Goal: Task Accomplishment & Management: Manage account settings

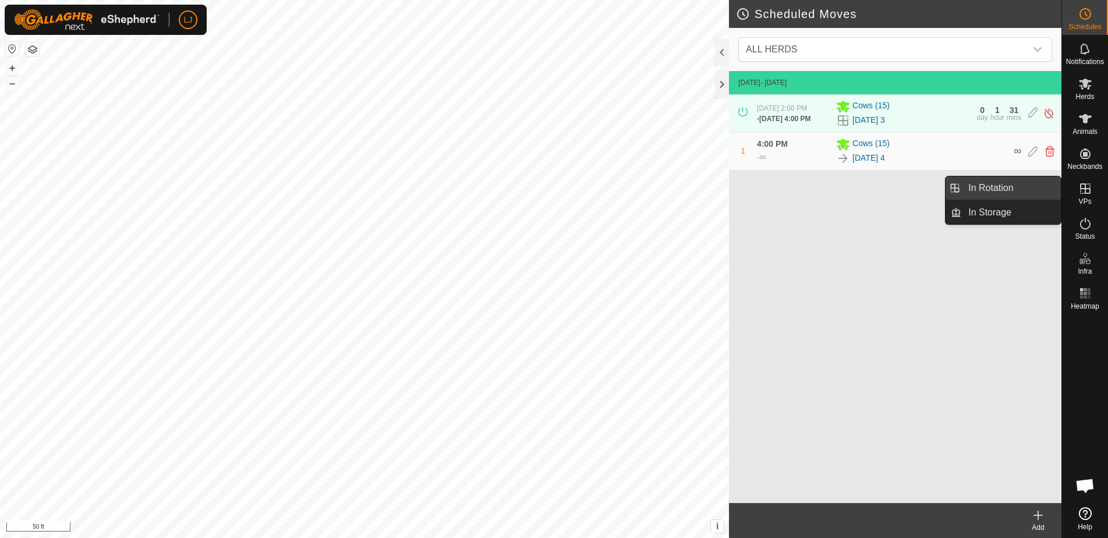
drag, startPoint x: 1014, startPoint y: 188, endPoint x: 1003, endPoint y: 189, distance: 11.1
click at [1014, 188] on link "In Rotation" at bounding box center [1012, 187] width 100 height 23
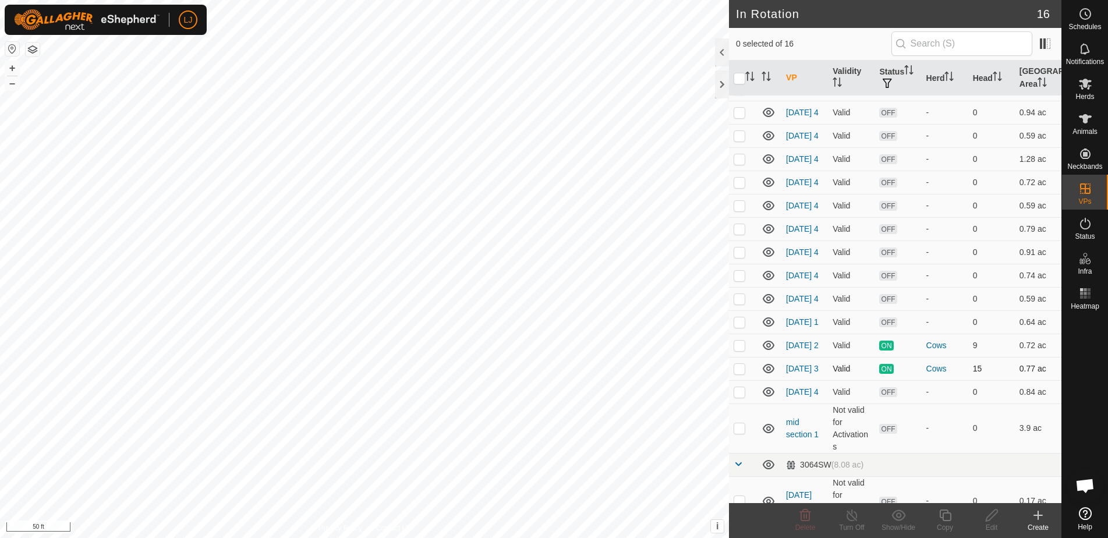
scroll to position [42, 0]
click at [743, 396] on p-checkbox at bounding box center [740, 391] width 12 height 9
checkbox input "true"
click at [946, 519] on icon at bounding box center [945, 515] width 15 height 14
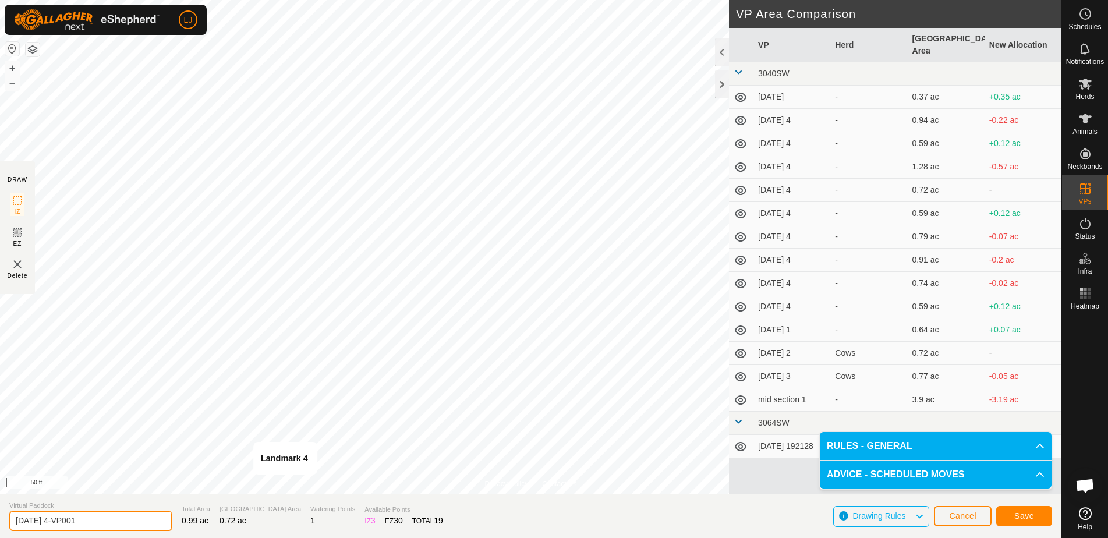
drag, startPoint x: 55, startPoint y: 522, endPoint x: 235, endPoint y: 526, distance: 180.0
click at [234, 526] on section "Virtual Paddock [DATE] 4-VP001 Total Area 0.99 ac Grazing Area 0.72 ac Watering…" at bounding box center [531, 516] width 1062 height 44
type input "[DATE] 1"
click at [1024, 514] on span "Save" at bounding box center [1025, 515] width 20 height 9
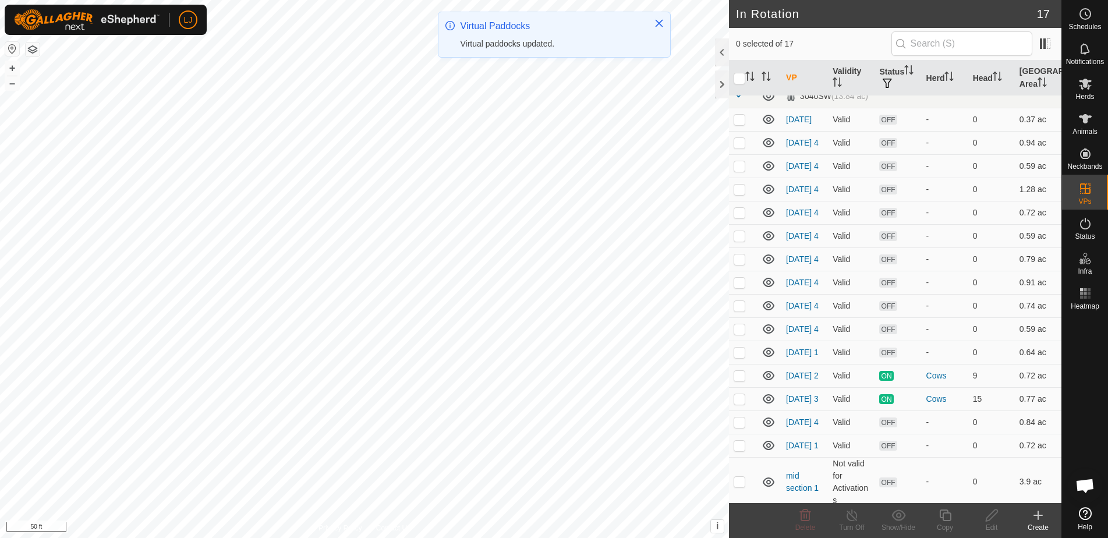
scroll to position [12, 0]
click at [740, 456] on td at bounding box center [743, 444] width 28 height 23
checkbox input "true"
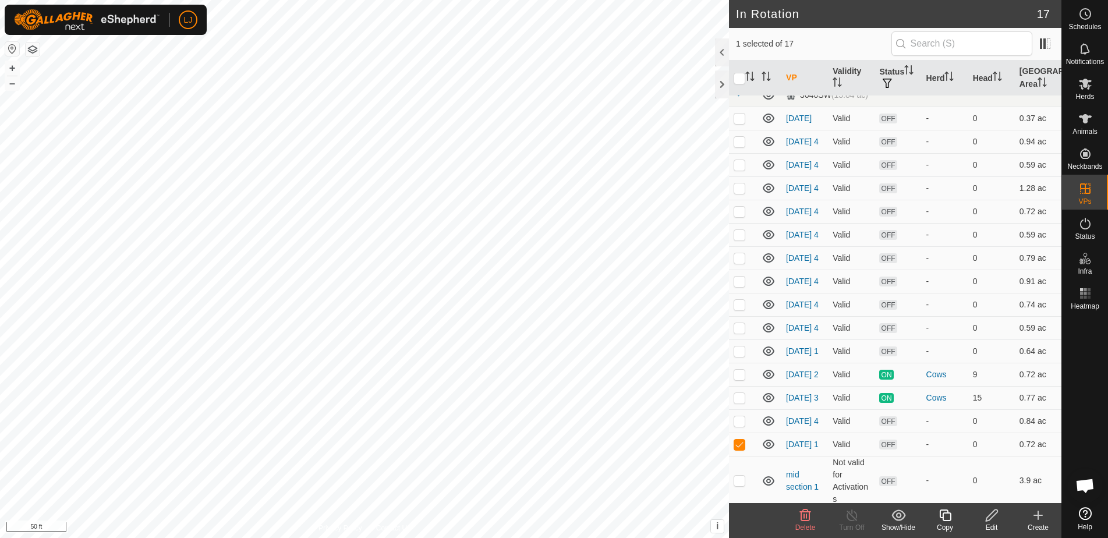
click at [939, 518] on icon at bounding box center [945, 515] width 15 height 14
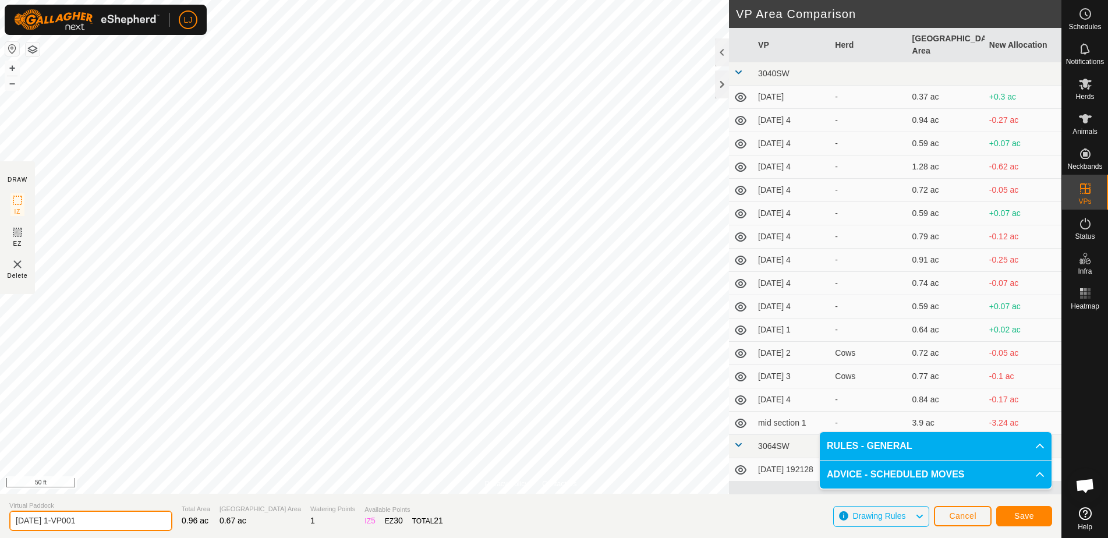
drag, startPoint x: 82, startPoint y: 522, endPoint x: 199, endPoint y: 527, distance: 116.6
click at [185, 527] on section "Virtual Paddock [DATE] 1-VP001 Total Area 0.96 ac Grazing Area 0.67 ac Watering…" at bounding box center [531, 516] width 1062 height 44
type input "[DATE] 2"
click at [1031, 517] on span "Save" at bounding box center [1025, 515] width 20 height 9
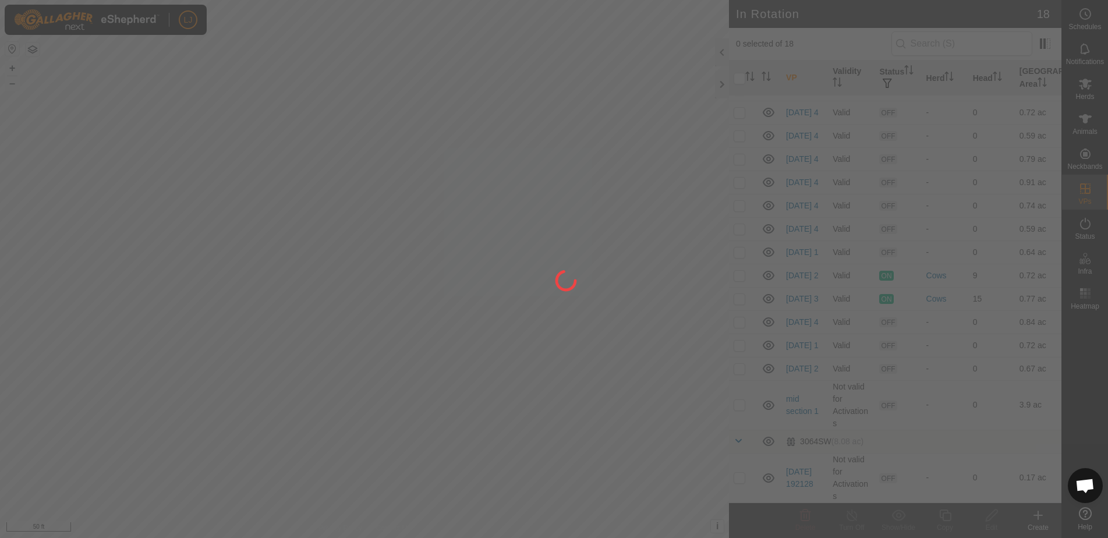
scroll to position [140, 0]
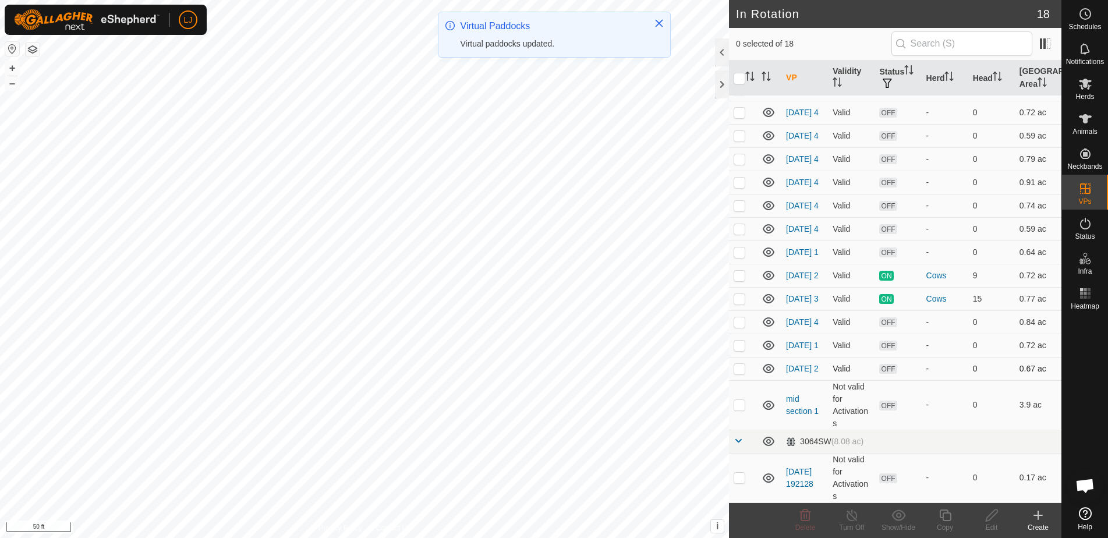
click at [737, 367] on p-checkbox at bounding box center [740, 368] width 12 height 9
checkbox input "true"
click at [947, 520] on icon at bounding box center [945, 516] width 12 height 12
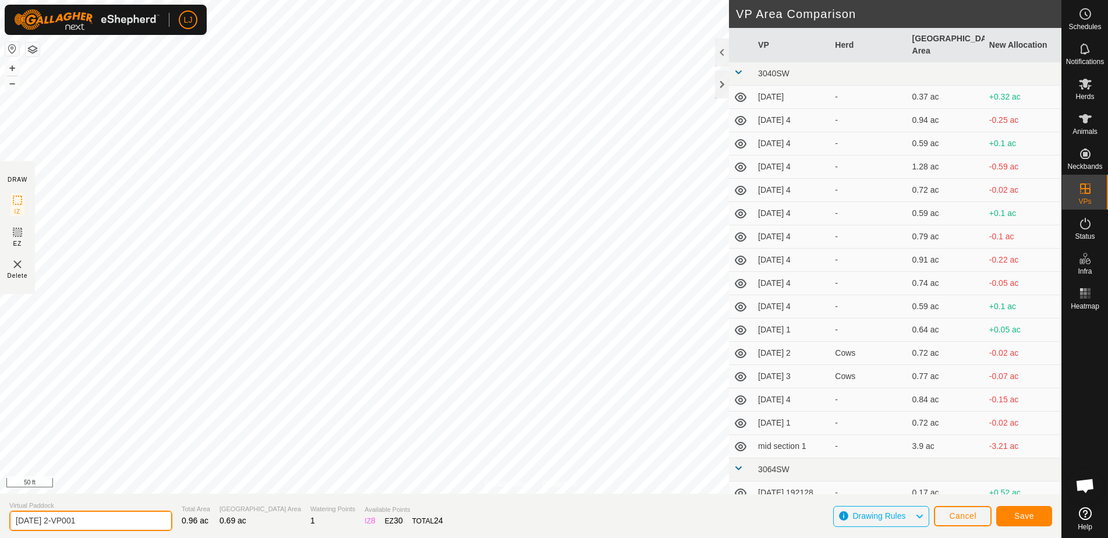
drag, startPoint x: 61, startPoint y: 521, endPoint x: 256, endPoint y: 524, distance: 195.1
click at [228, 524] on section "Virtual Paddock [DATE] 2-VP001 Total Area 0.96 ac Grazing Area 0.69 ac Watering…" at bounding box center [531, 516] width 1062 height 44
type input "[DATE] 3"
click at [1037, 518] on button "Save" at bounding box center [1024, 516] width 56 height 20
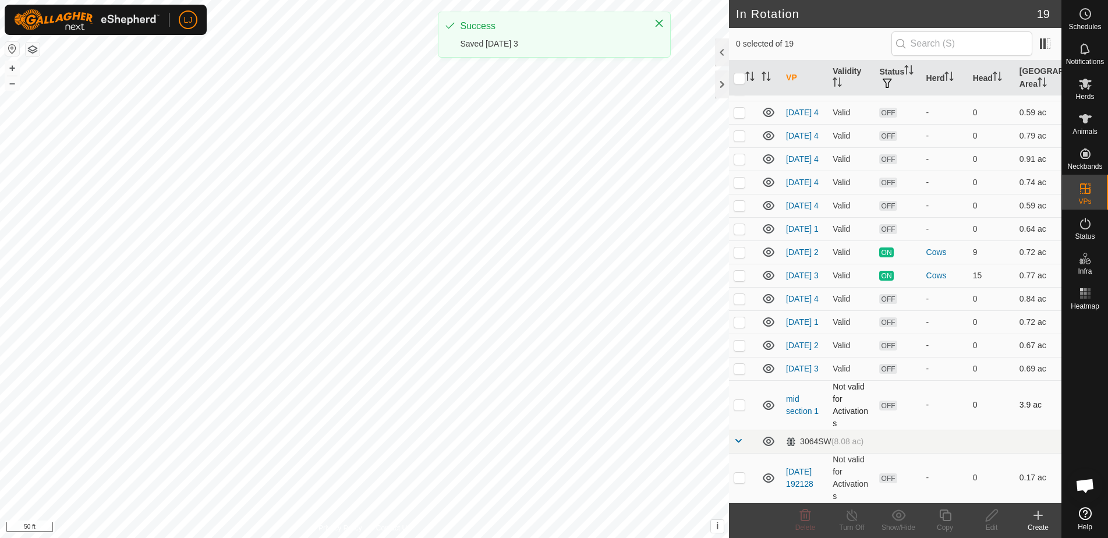
scroll to position [165, 0]
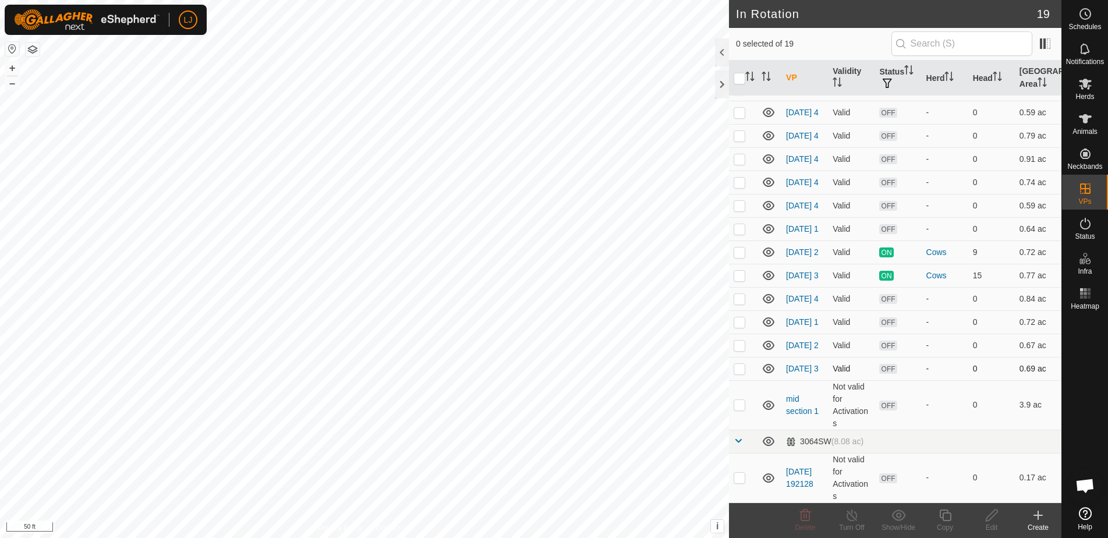
drag, startPoint x: 742, startPoint y: 369, endPoint x: 751, endPoint y: 373, distance: 9.6
click at [742, 369] on p-checkbox at bounding box center [740, 368] width 12 height 9
checkbox input "true"
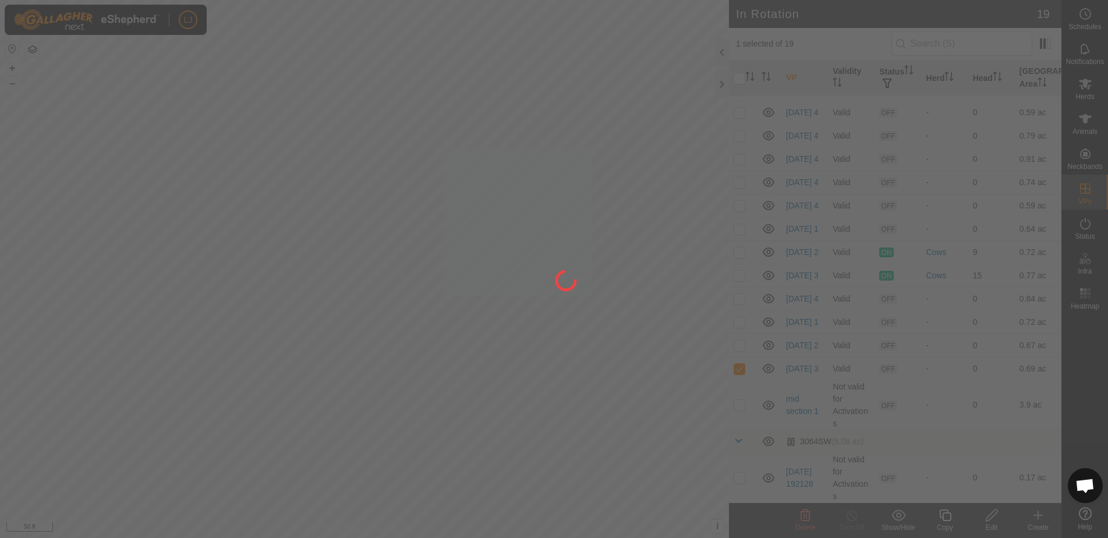
click at [945, 521] on div "LJ Schedules Notifications Herds Animals Neckbands VPs Status Infra Heatmap Hel…" at bounding box center [554, 269] width 1108 height 538
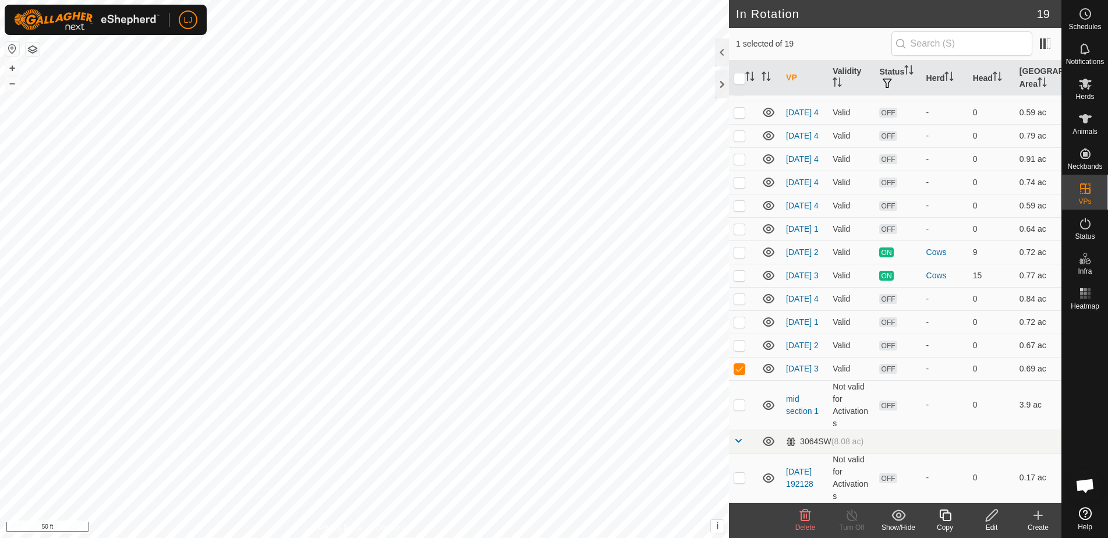
click at [945, 529] on div "Copy" at bounding box center [945, 527] width 47 height 10
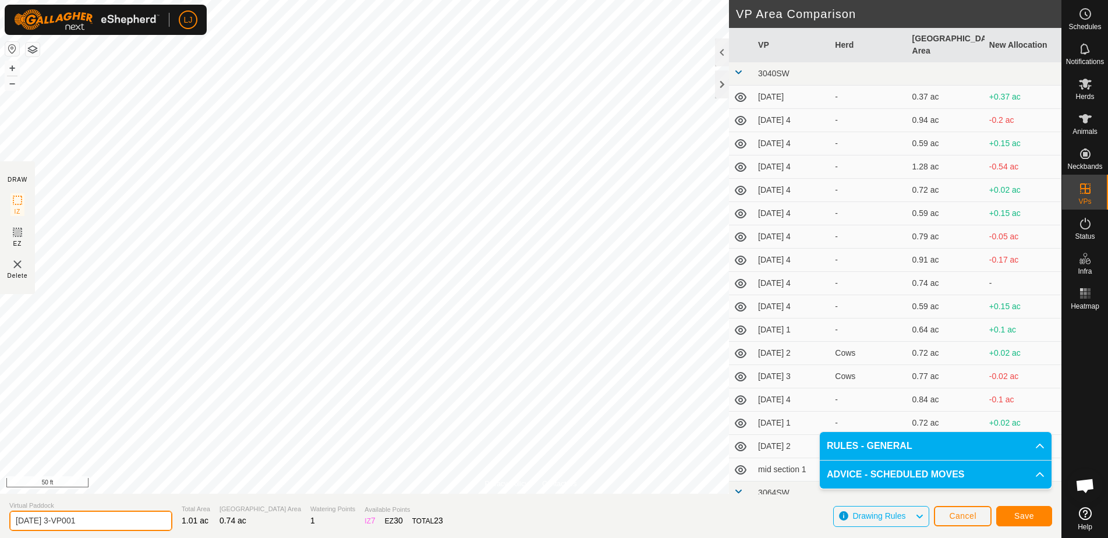
drag, startPoint x: 69, startPoint y: 522, endPoint x: 164, endPoint y: 524, distance: 94.4
click at [161, 524] on section "Virtual Paddock [DATE] 3-VP001 Total Area 1.01 ac Grazing Area 0.74 ac Watering…" at bounding box center [531, 516] width 1062 height 44
type input "[DATE] 4"
click at [1033, 514] on span "Save" at bounding box center [1025, 515] width 20 height 9
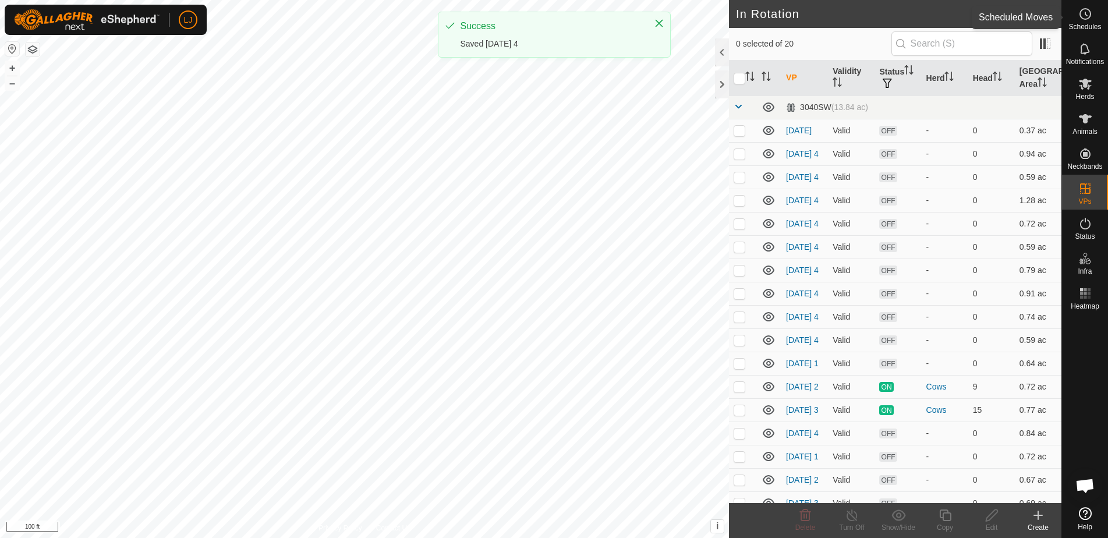
click at [1091, 22] on es-schedule-vp-svg-icon at bounding box center [1085, 14] width 21 height 19
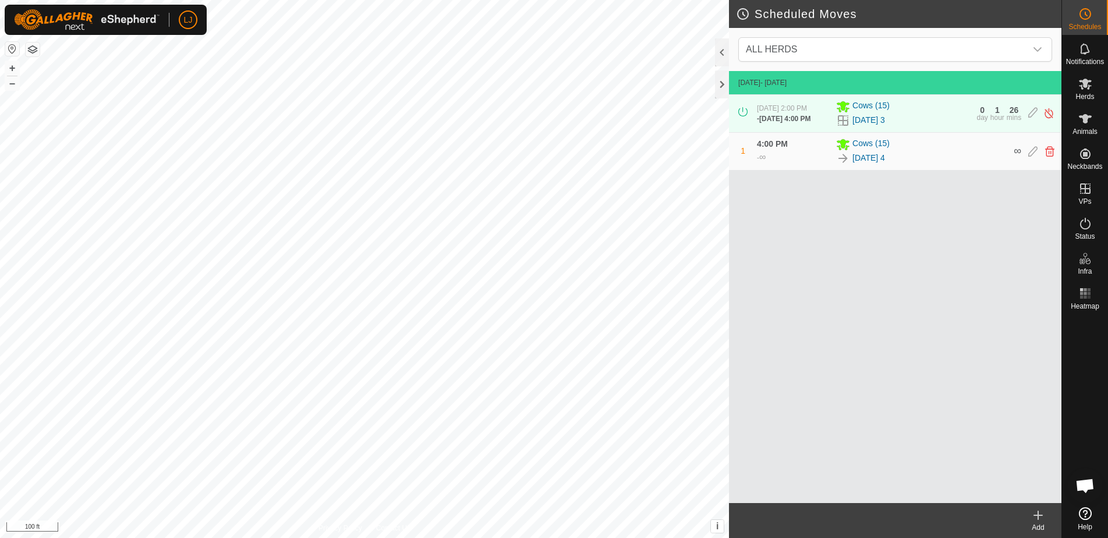
click at [1037, 518] on icon at bounding box center [1038, 515] width 14 height 14
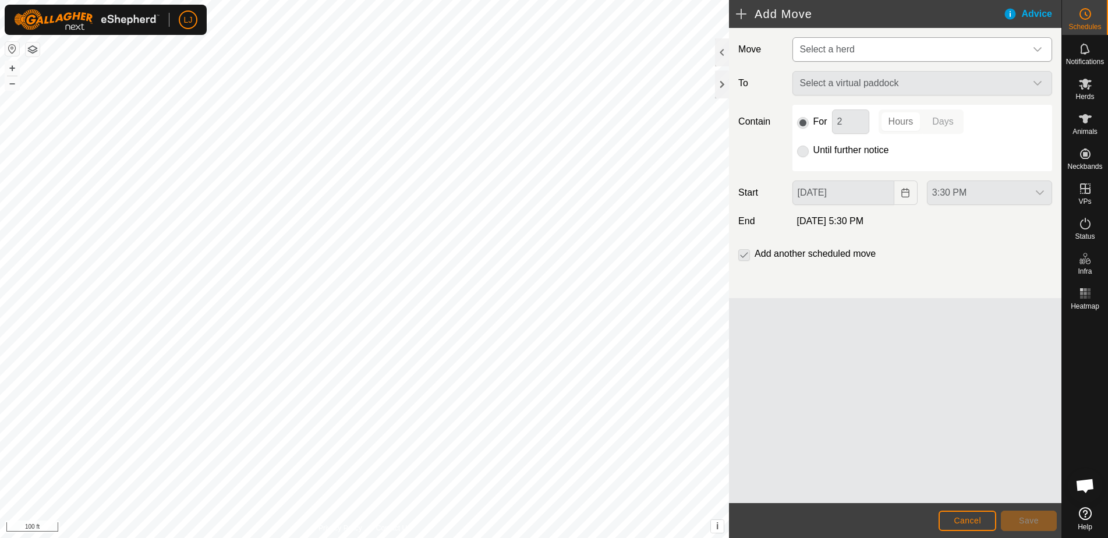
click at [830, 50] on span "Select a herd" at bounding box center [827, 49] width 55 height 10
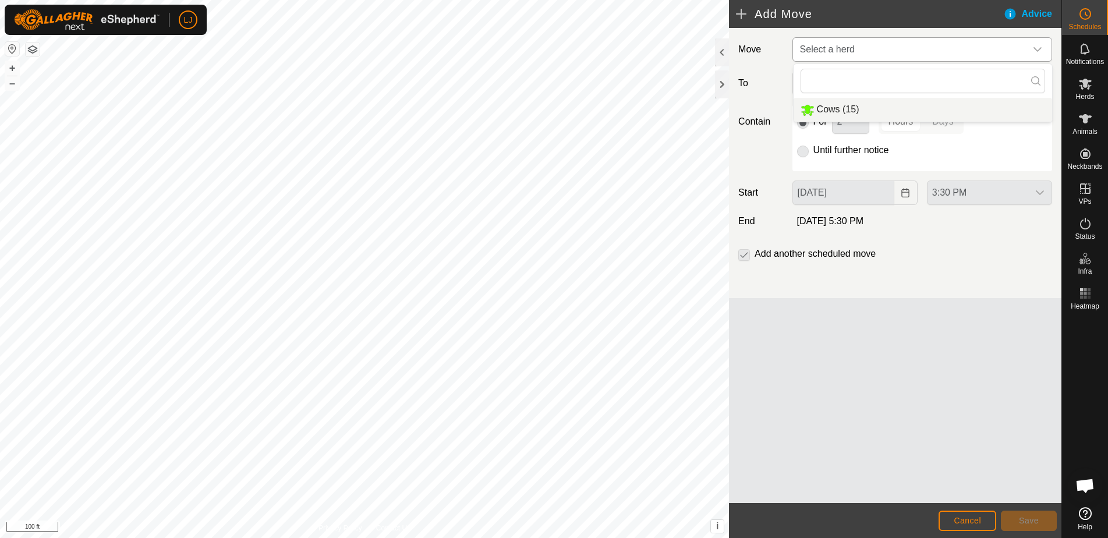
click at [852, 111] on li "Cows (15)" at bounding box center [923, 110] width 259 height 24
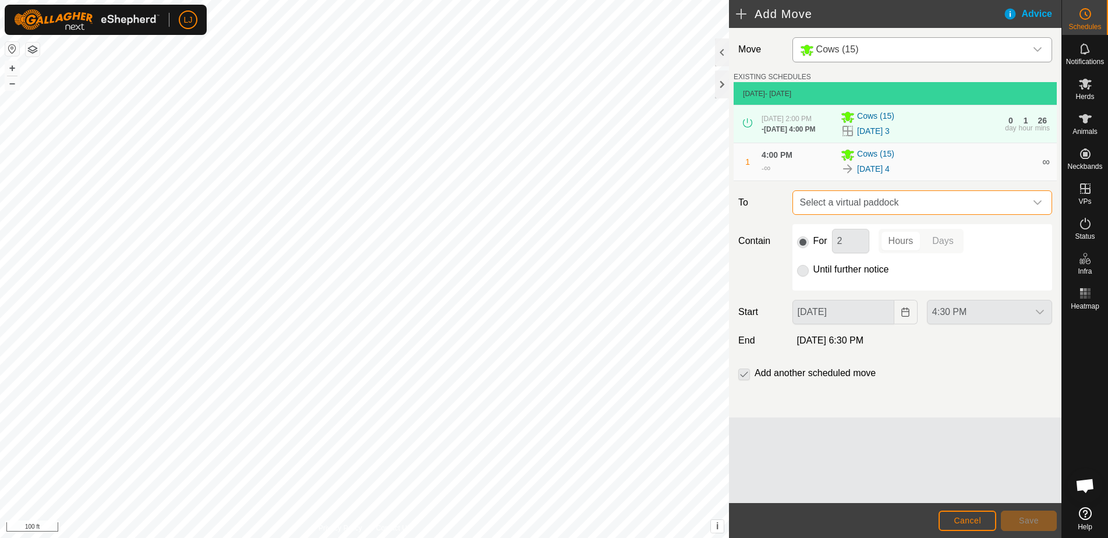
click at [907, 209] on span "Select a virtual paddock" at bounding box center [911, 202] width 231 height 23
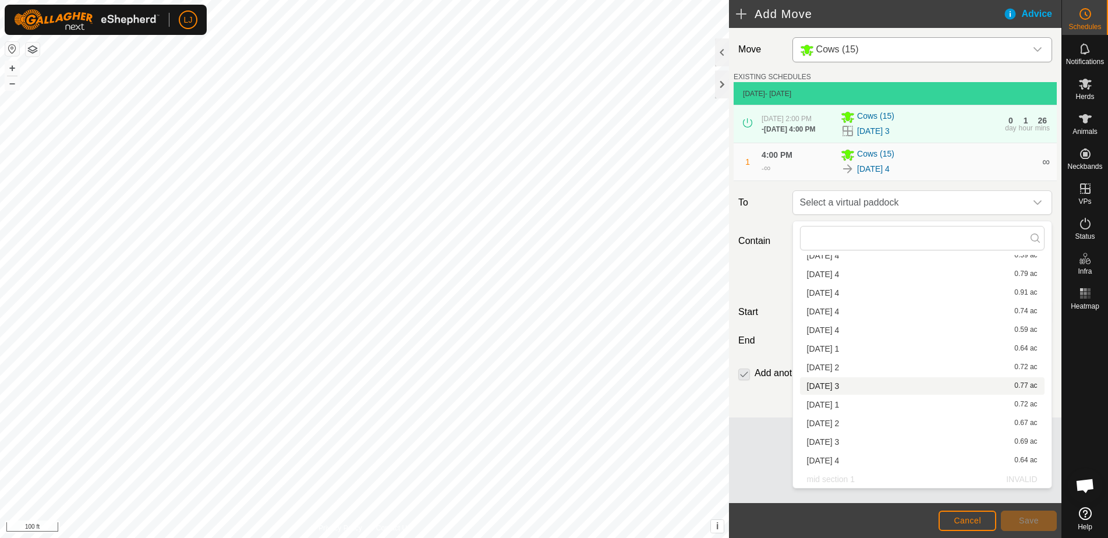
scroll to position [128, 0]
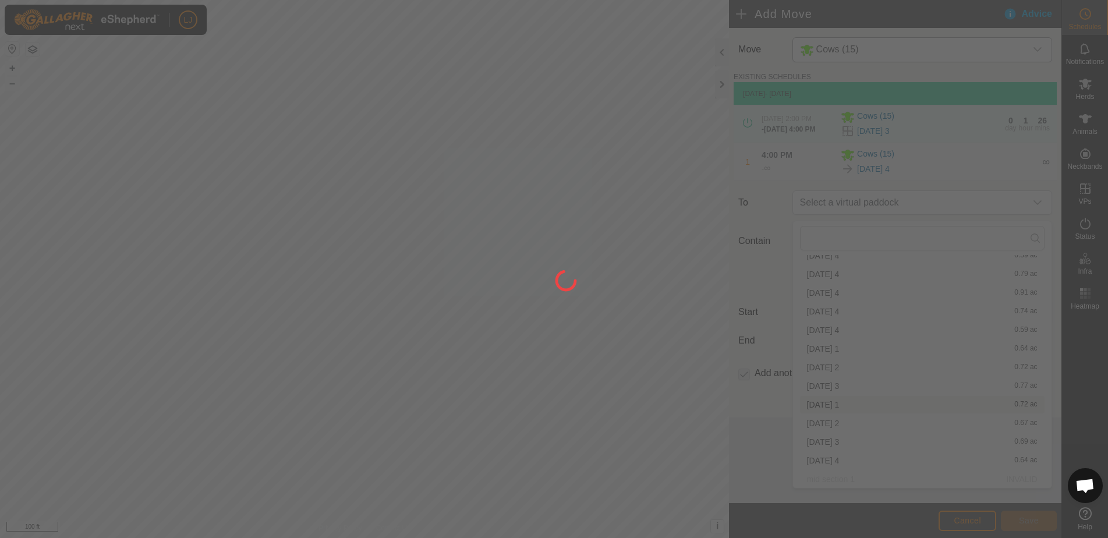
click at [886, 409] on div at bounding box center [554, 269] width 1108 height 538
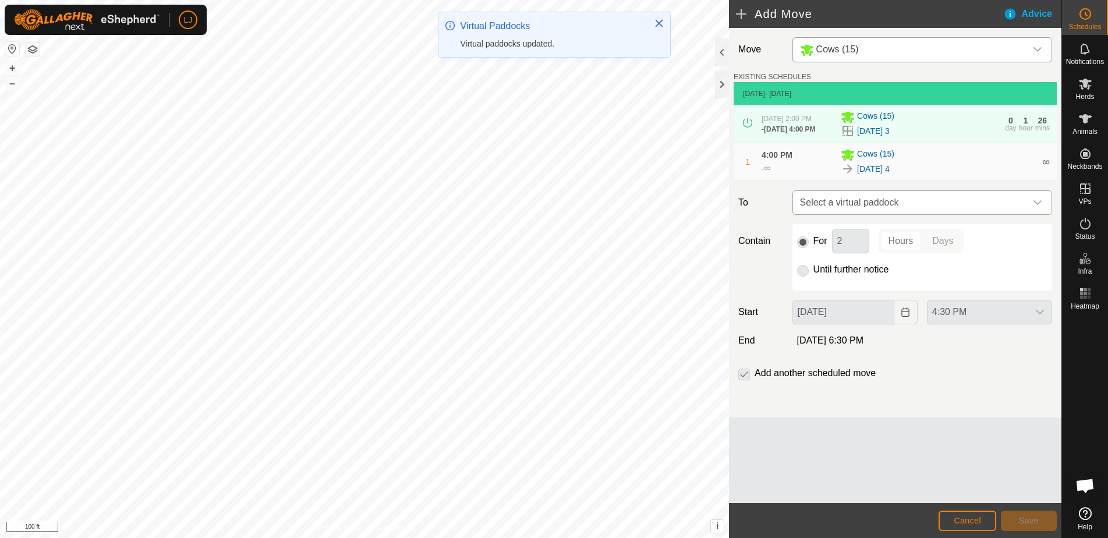
click at [900, 210] on span "Select a virtual paddock" at bounding box center [911, 202] width 231 height 23
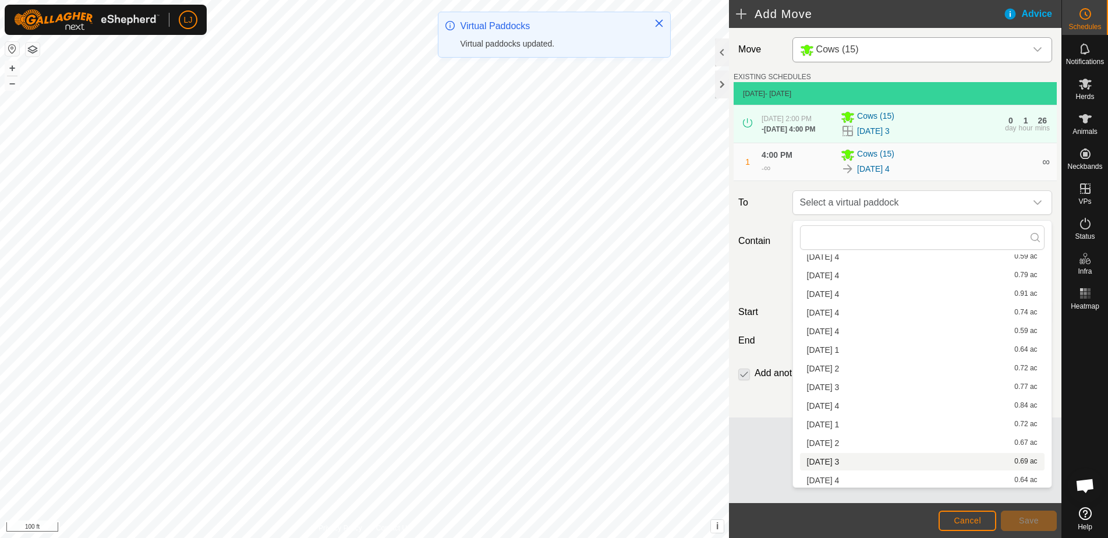
scroll to position [128, 0]
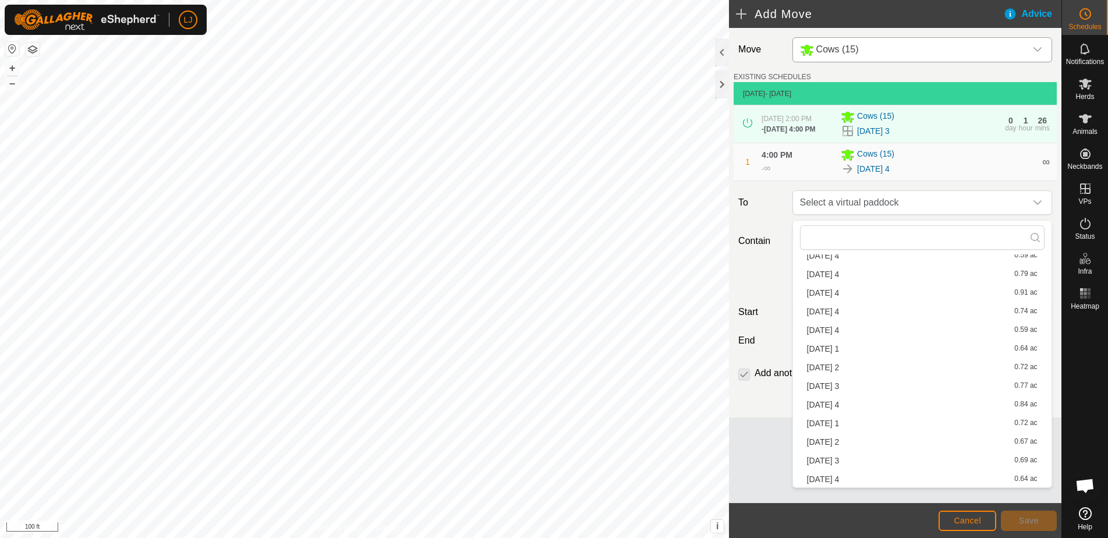
click at [898, 429] on li "[DATE] 1 0.72 ac" at bounding box center [922, 423] width 245 height 17
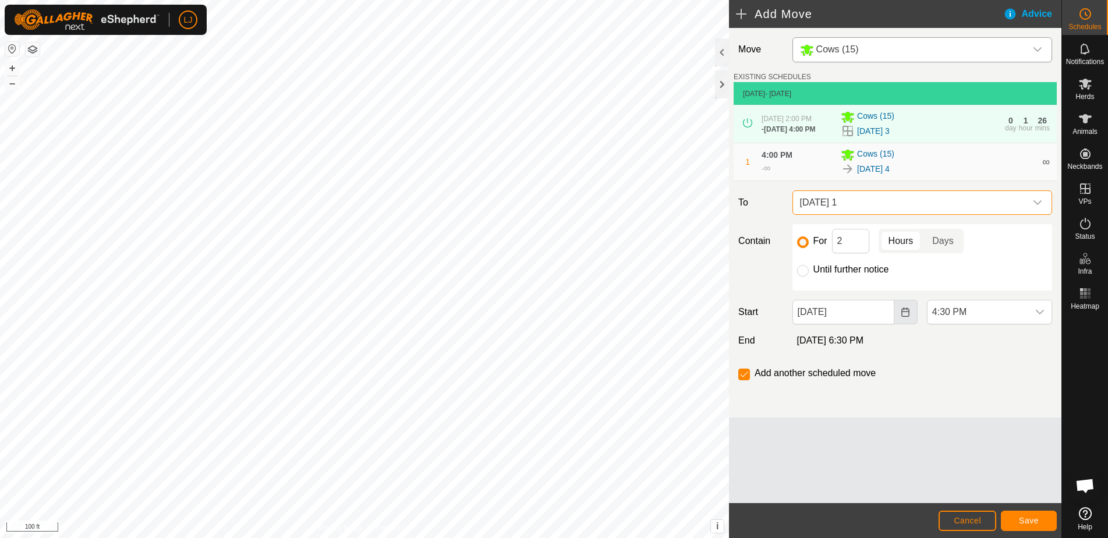
click at [902, 317] on icon "Choose Date" at bounding box center [906, 312] width 8 height 9
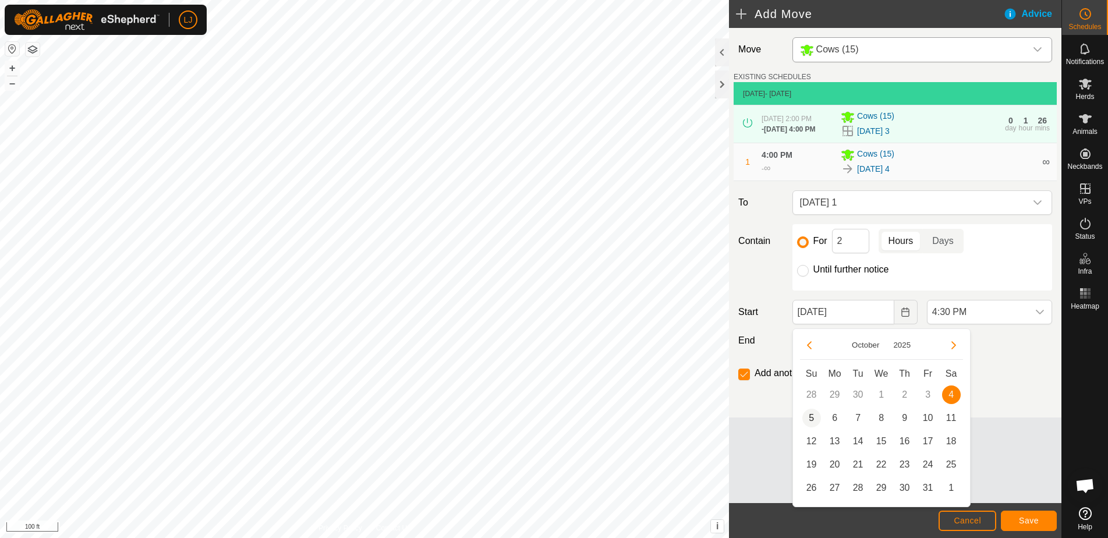
click at [815, 418] on span "5" at bounding box center [812, 418] width 19 height 19
type input "[DATE]"
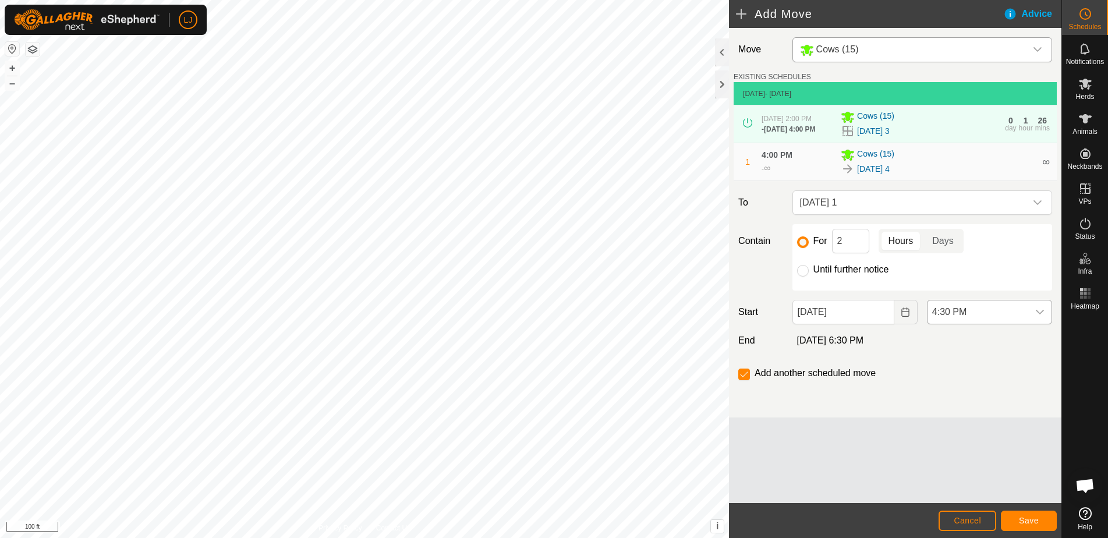
click at [977, 315] on span "4:30 PM" at bounding box center [978, 312] width 101 height 23
click at [979, 335] on li "10:00 AM" at bounding box center [990, 341] width 124 height 23
click at [1029, 525] on button "Save" at bounding box center [1029, 521] width 56 height 20
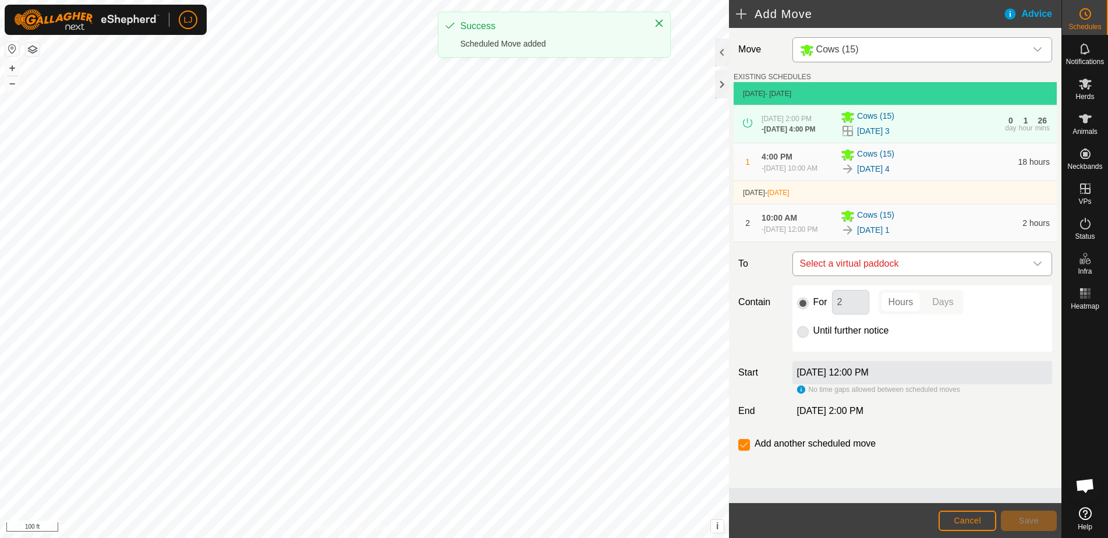
click at [890, 275] on span "Select a virtual paddock" at bounding box center [911, 263] width 231 height 23
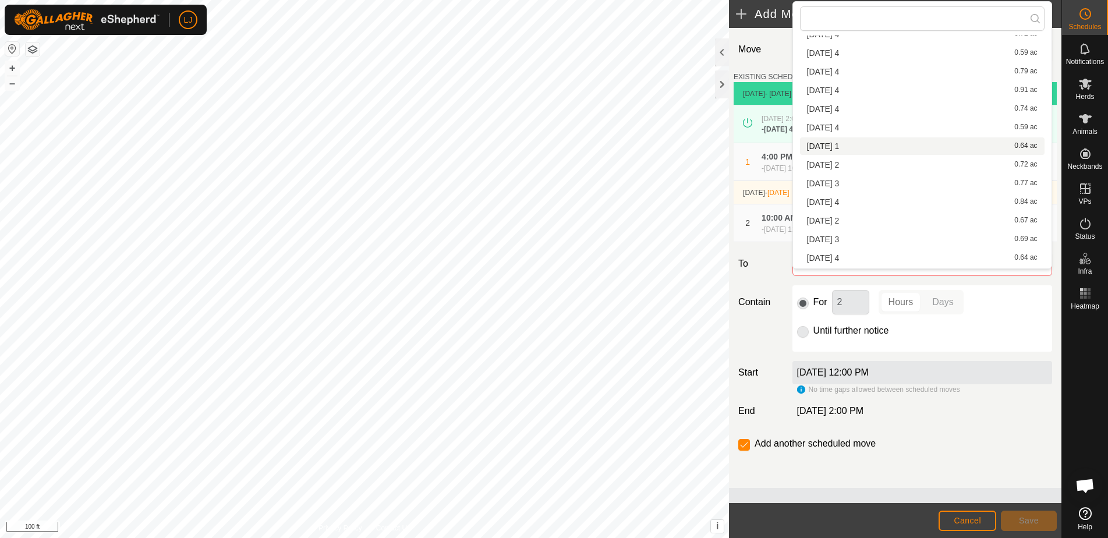
scroll to position [112, 0]
click at [876, 221] on li "[DATE] 2 0.67 ac" at bounding box center [922, 219] width 245 height 17
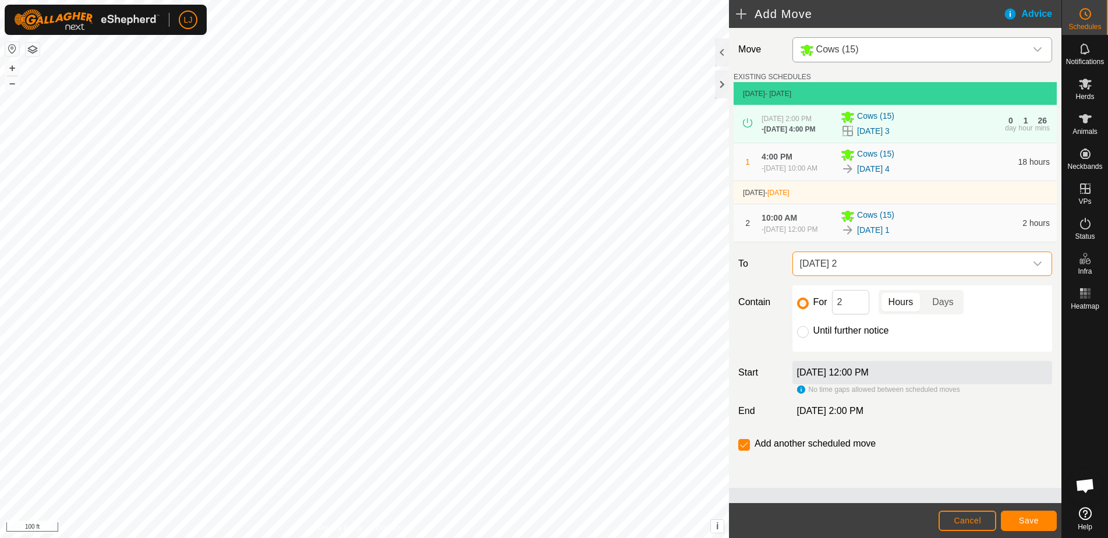
click at [1026, 518] on span "Save" at bounding box center [1029, 520] width 20 height 9
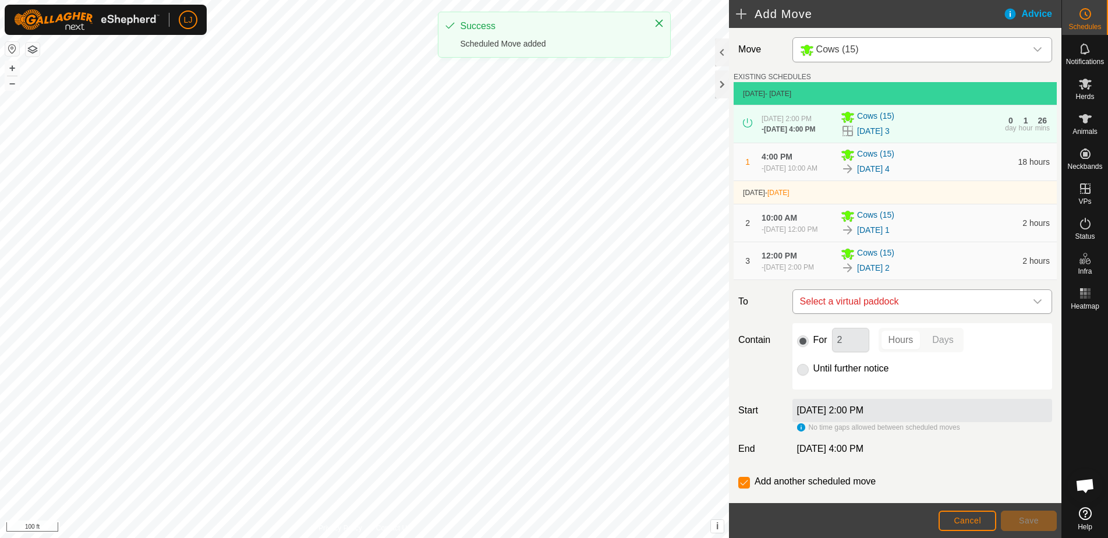
click at [943, 313] on span "Select a virtual paddock" at bounding box center [911, 301] width 231 height 23
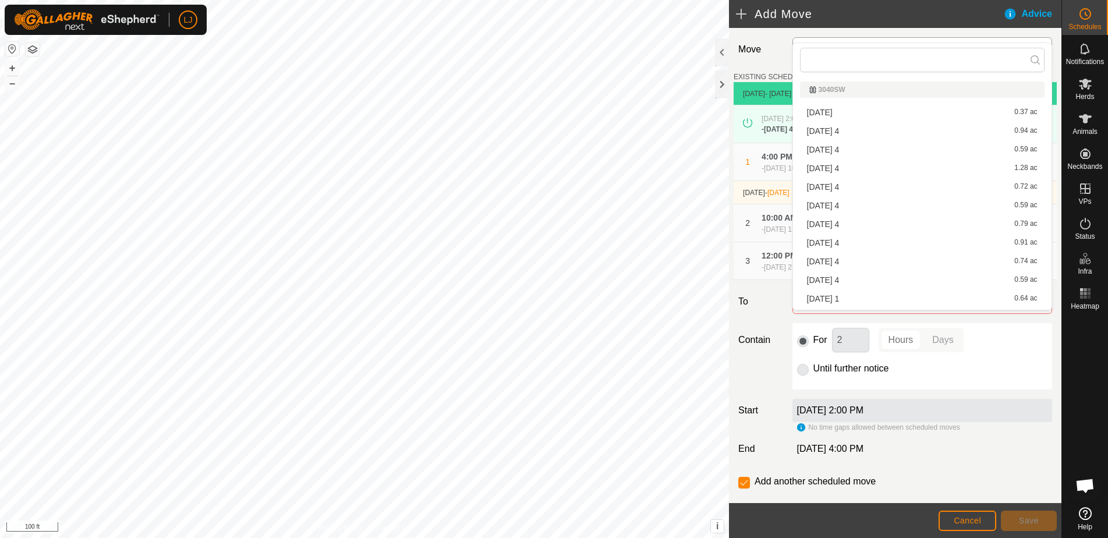
click at [875, 383] on li "[DATE] 3 0.69 ac" at bounding box center [922, 391] width 245 height 17
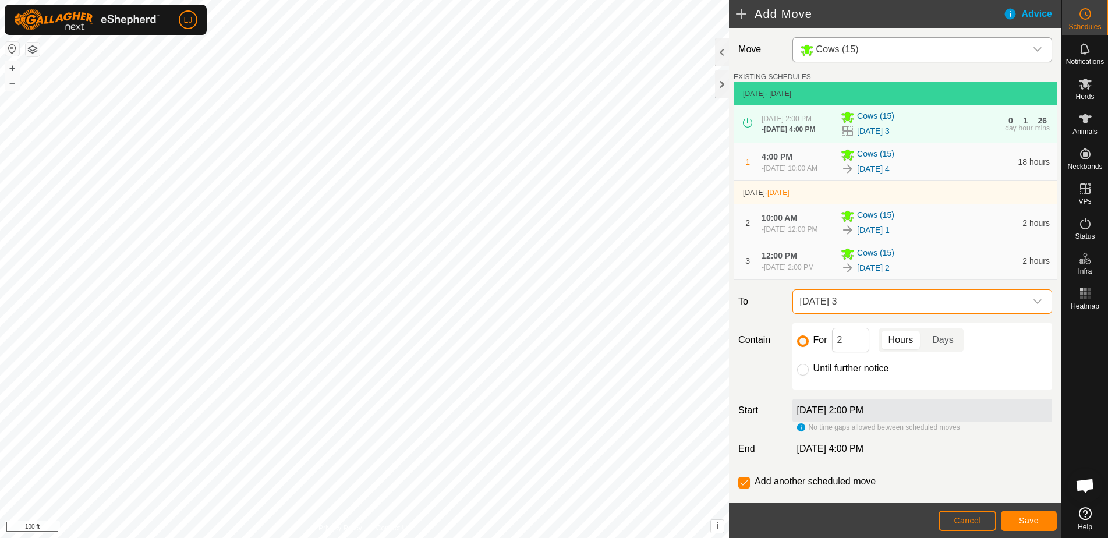
click at [902, 313] on span "[DATE] 3" at bounding box center [911, 301] width 231 height 23
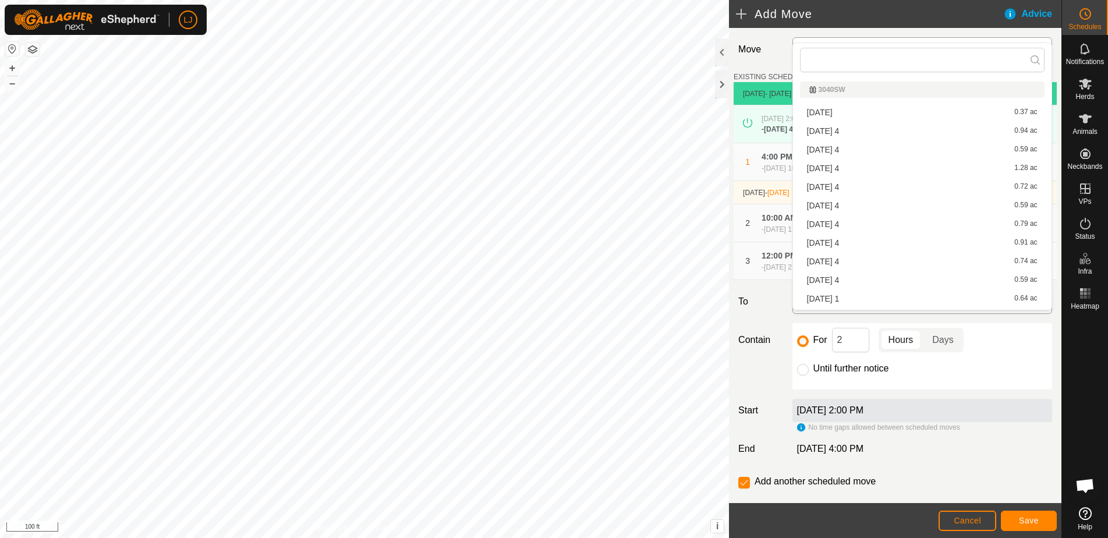
scroll to position [91, 0]
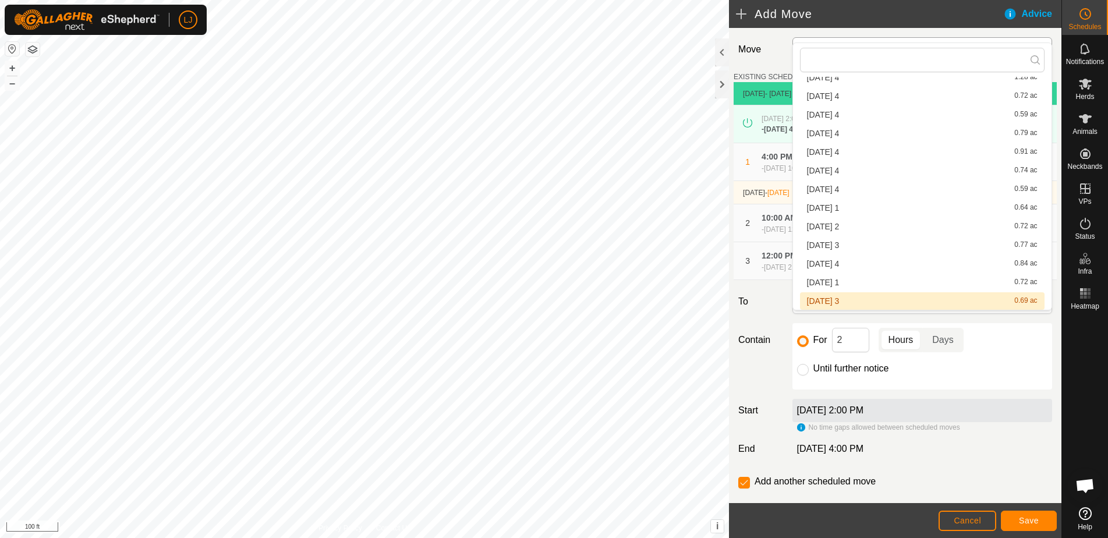
click at [988, 378] on div "For 2 Hours Days Until further notice" at bounding box center [923, 356] width 260 height 66
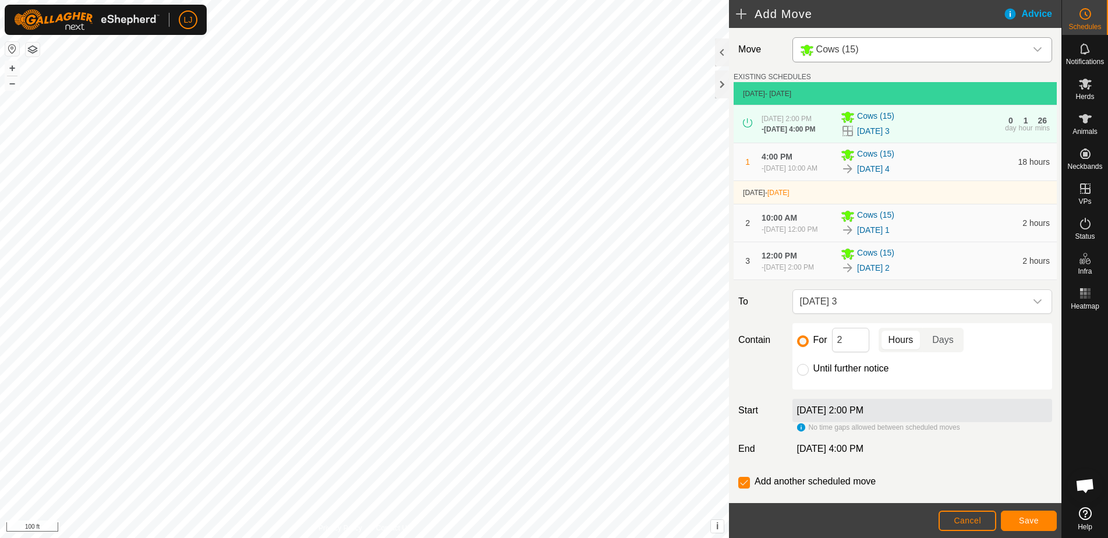
click at [1034, 519] on span "Save" at bounding box center [1029, 520] width 20 height 9
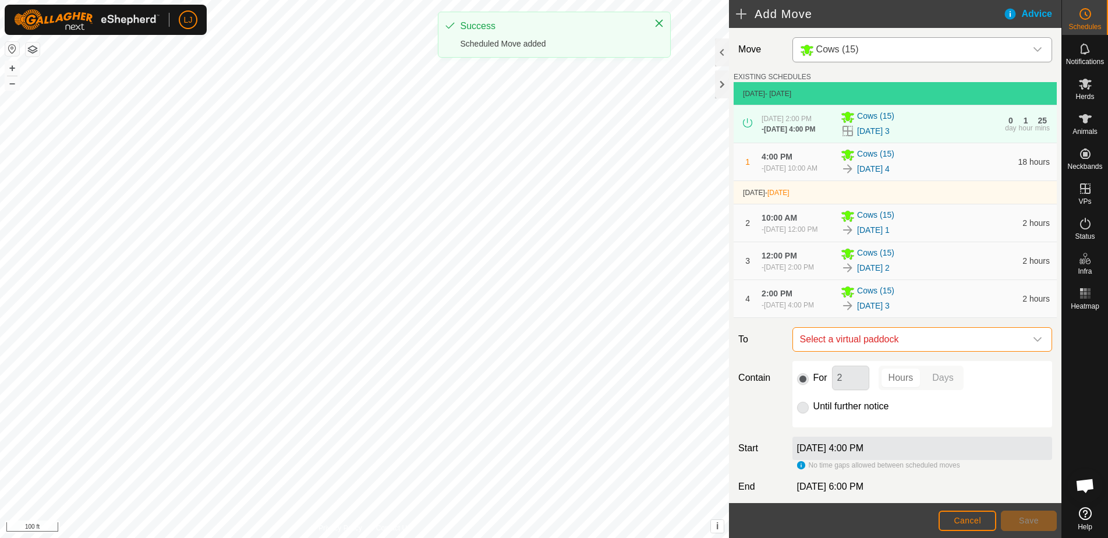
click at [906, 351] on span "Select a virtual paddock" at bounding box center [911, 339] width 231 height 23
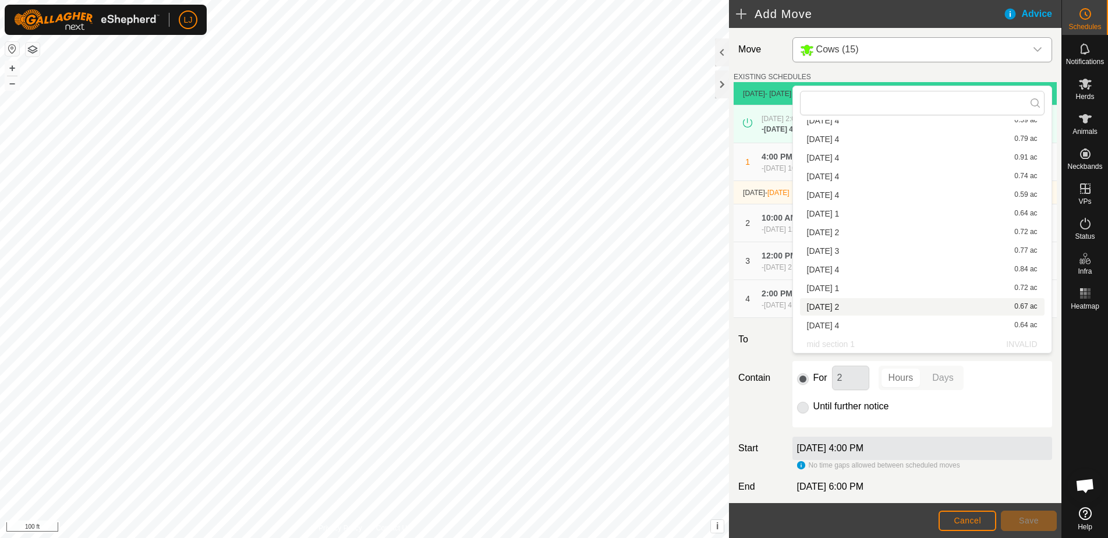
scroll to position [128, 0]
click at [887, 320] on li "[DATE] 4 0.64 ac" at bounding box center [922, 325] width 245 height 17
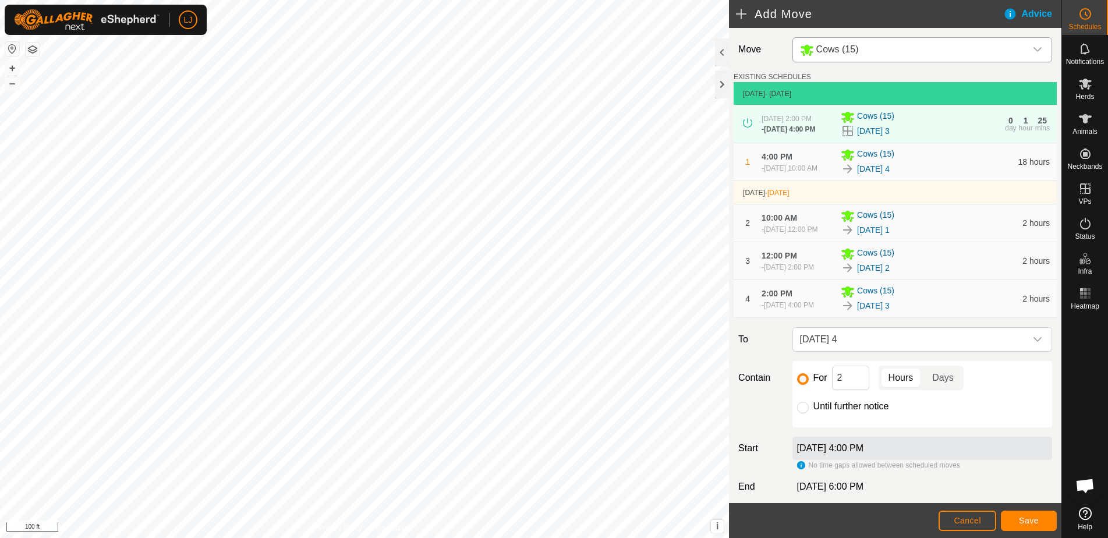
click at [1009, 460] on div "[DATE] 4:00 PM" at bounding box center [923, 448] width 260 height 23
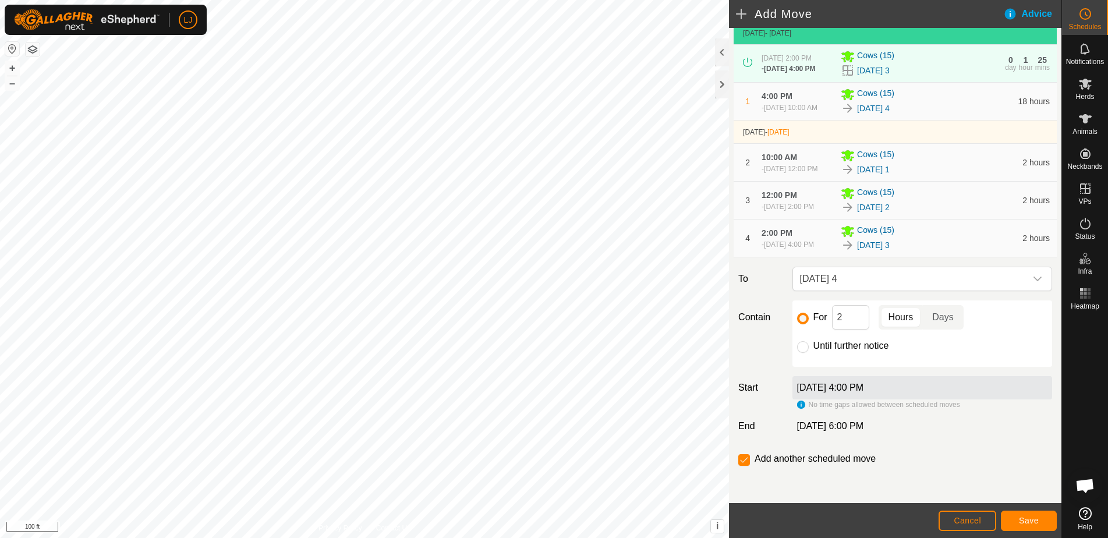
scroll to position [86, 0]
click at [742, 462] on input "checkbox" at bounding box center [744, 460] width 12 height 12
checkbox input "true"
click at [803, 355] on div "For 2 Hours Days Until further notice" at bounding box center [923, 334] width 260 height 66
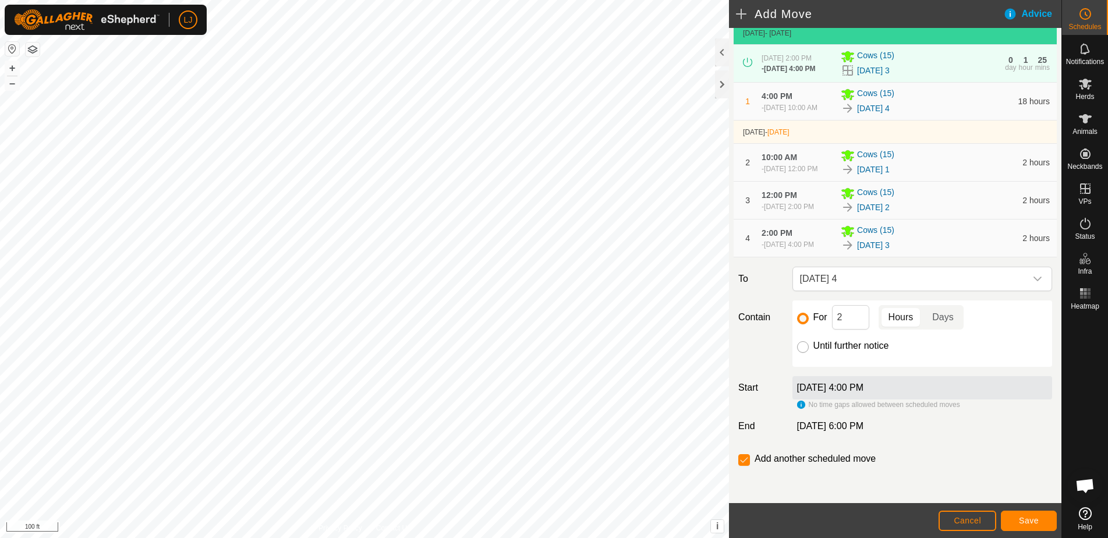
click at [804, 349] on input "Until further notice" at bounding box center [803, 347] width 12 height 12
radio input "true"
checkbox input "false"
click at [1034, 522] on span "Save" at bounding box center [1029, 520] width 20 height 9
